Goal: Find contact information: Find contact information

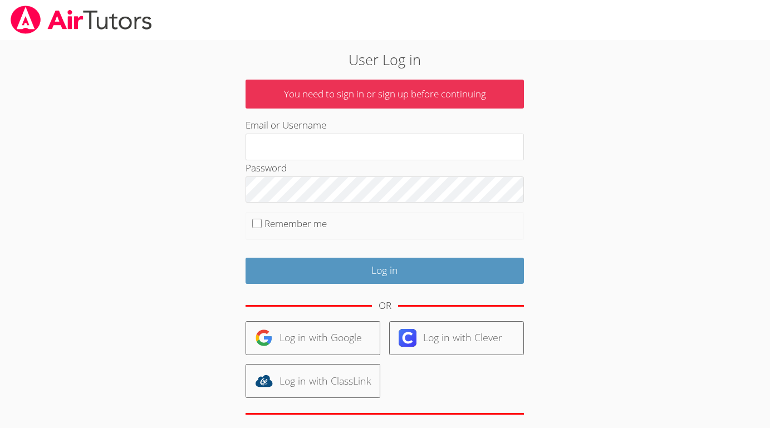
type input "[EMAIL_ADDRESS][DOMAIN_NAME]"
click at [257, 226] on input "Remember me" at bounding box center [256, 223] width 9 height 9
checkbox input "true"
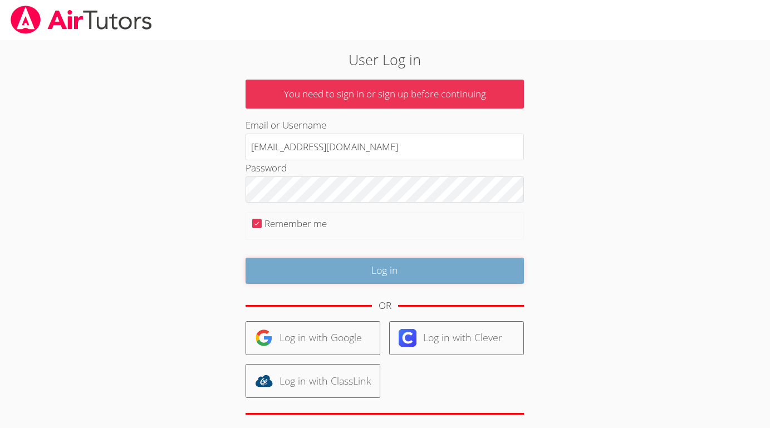
click at [361, 273] on input "Log in" at bounding box center [385, 271] width 278 height 26
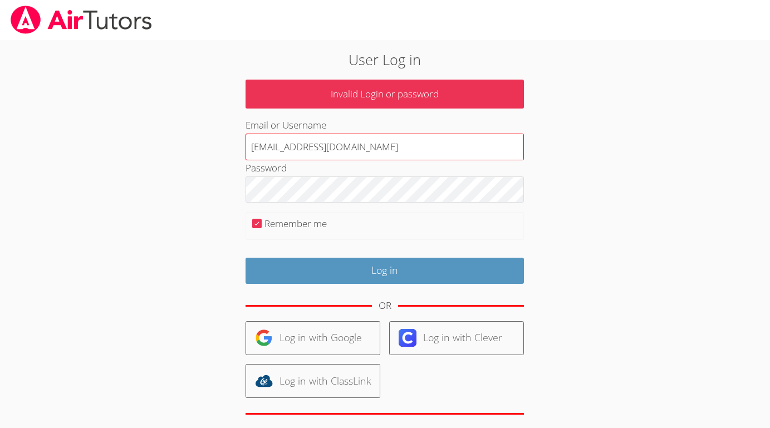
click at [393, 144] on input "[EMAIL_ADDRESS][DOMAIN_NAME]" at bounding box center [385, 147] width 278 height 27
type input "[EMAIL_ADDRESS][DOMAIN_NAME]"
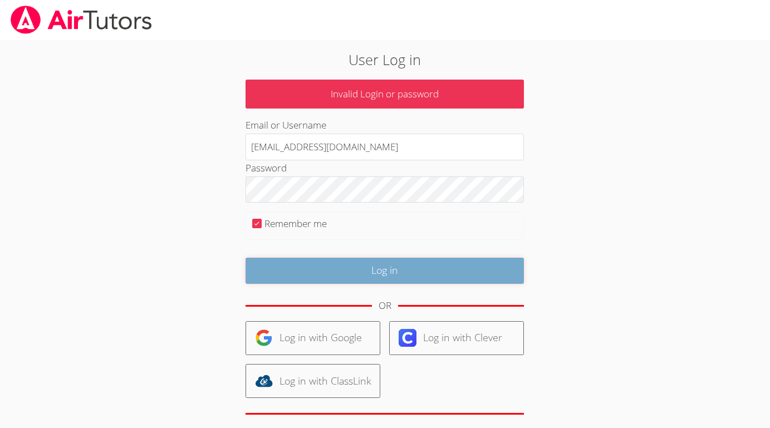
click at [345, 278] on input "Log in" at bounding box center [385, 271] width 278 height 26
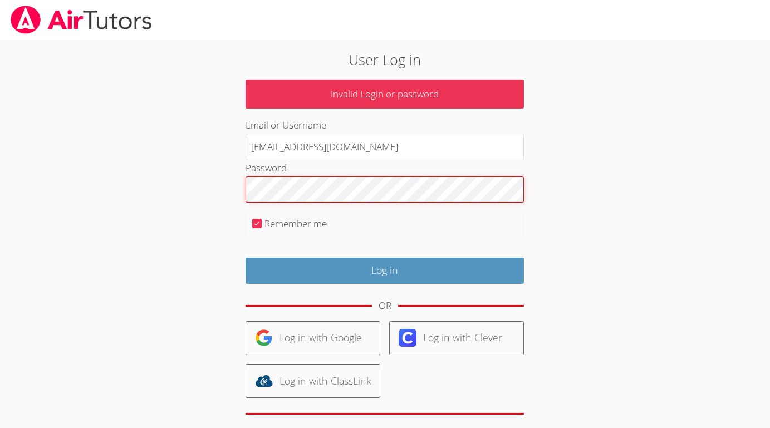
click at [246, 258] on input "Log in" at bounding box center [385, 271] width 278 height 26
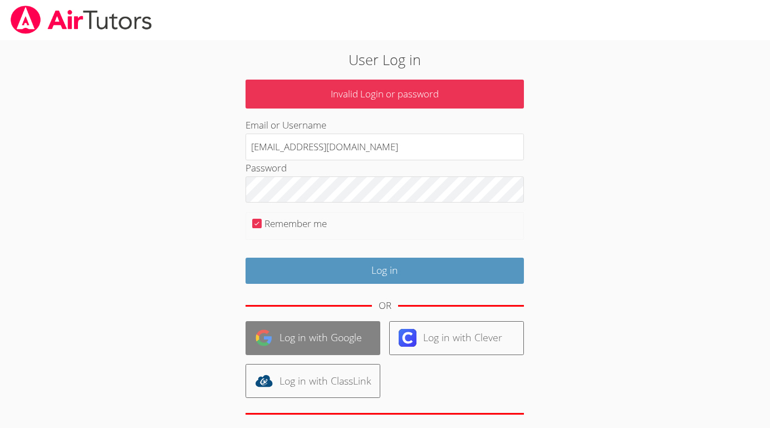
click at [319, 339] on link "Log in with Google" at bounding box center [313, 338] width 135 height 34
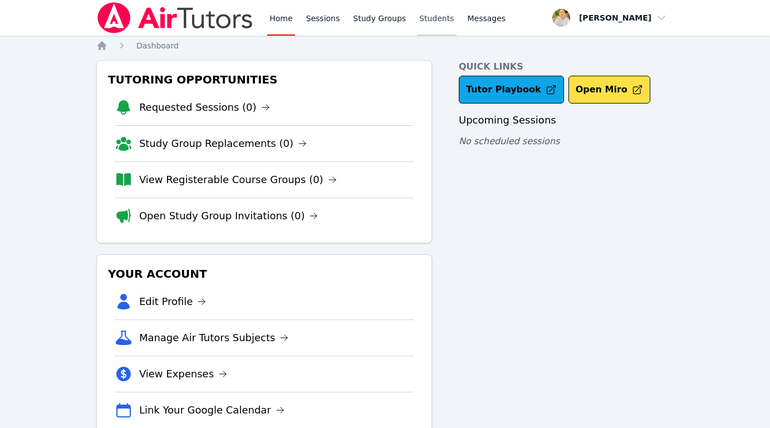
click at [429, 19] on link "Students" at bounding box center [436, 18] width 39 height 36
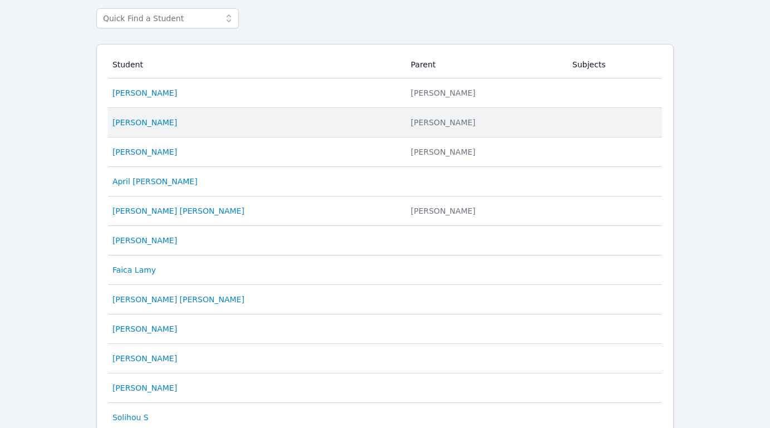
scroll to position [81, 0]
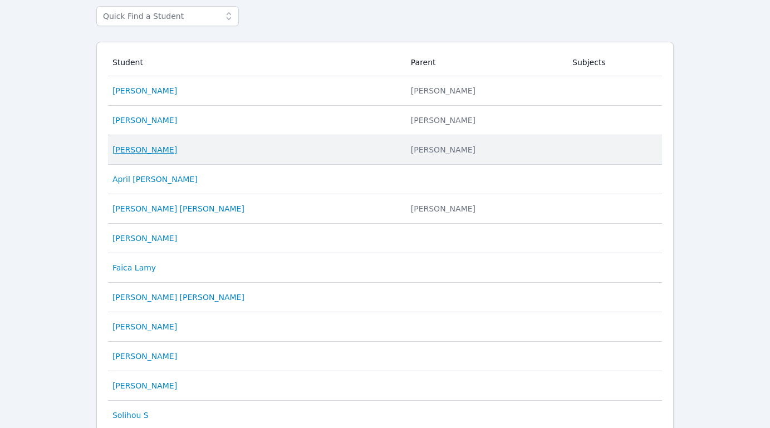
click at [165, 150] on link "Rocio Morales Perez" at bounding box center [144, 149] width 65 height 11
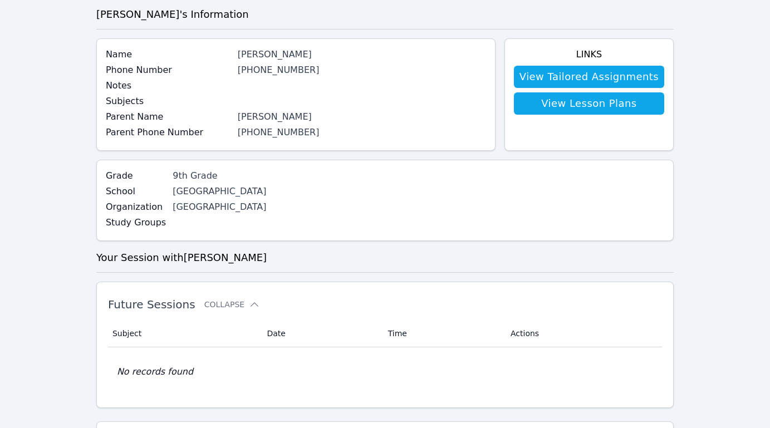
scroll to position [68, 0]
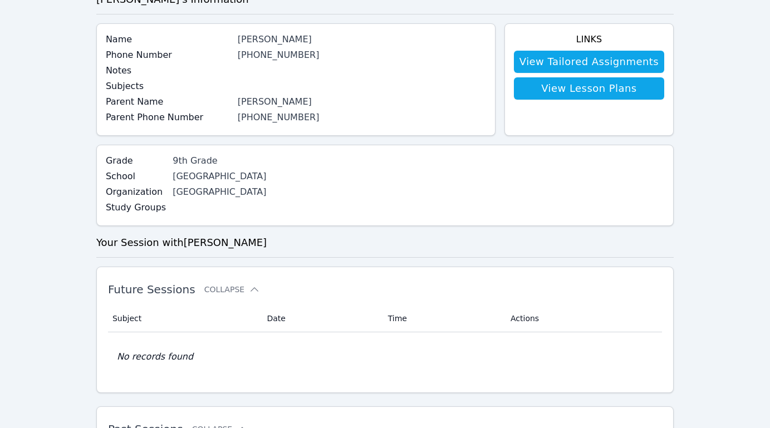
drag, startPoint x: 275, startPoint y: 177, endPoint x: 171, endPoint y: 176, distance: 103.6
click at [173, 176] on div "Hawthorne High School" at bounding box center [232, 176] width 119 height 13
copy div "Hawthorne High School"
drag, startPoint x: 268, startPoint y: 191, endPoint x: 167, endPoint y: 195, distance: 101.4
click at [167, 195] on div "Organization Centinela Valley UHSD" at bounding box center [198, 193] width 185 height 16
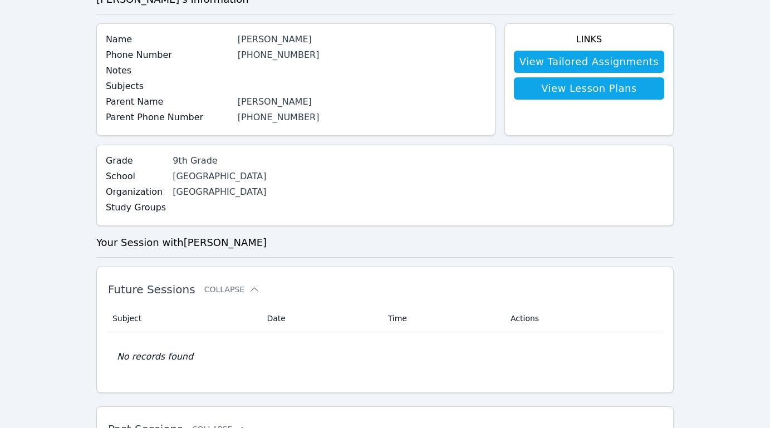
copy div "Centinela Valley UHSD"
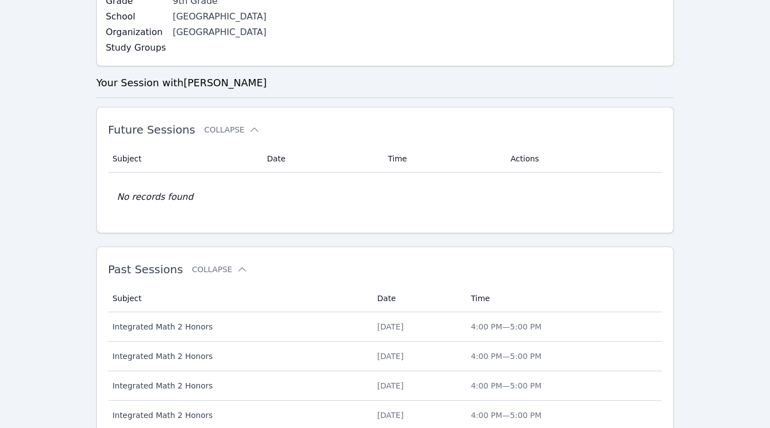
scroll to position [0, 0]
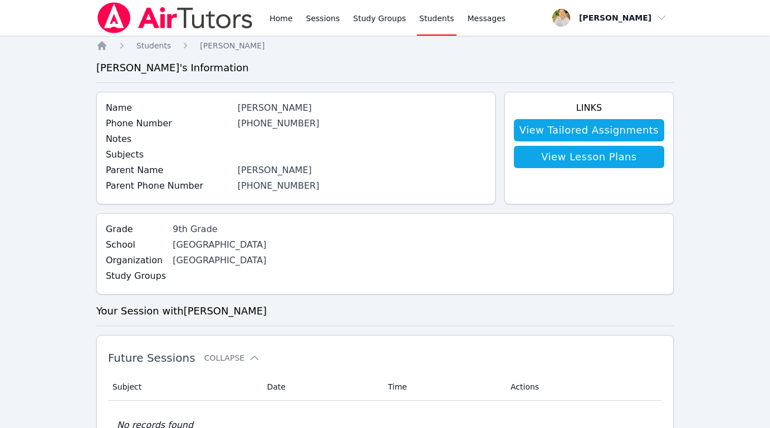
click at [316, 129] on div "(623) 244-8247" at bounding box center [362, 123] width 248 height 13
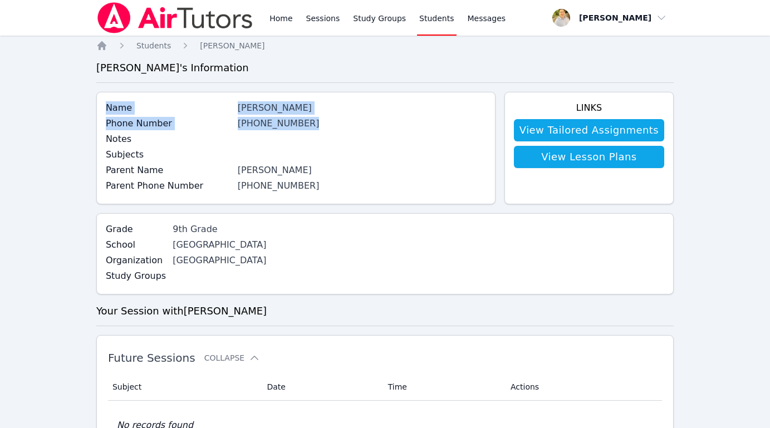
drag, startPoint x: 314, startPoint y: 124, endPoint x: 104, endPoint y: 113, distance: 209.6
click at [104, 113] on div "Name Rocio Morales Perez Phone Number (623) 244-8247 Notes Subjects Parent Name…" at bounding box center [295, 148] width 399 height 112
copy div "Name Rocio Morales Perez Phone Number (623) 244-8247"
